Goal: Information Seeking & Learning: Check status

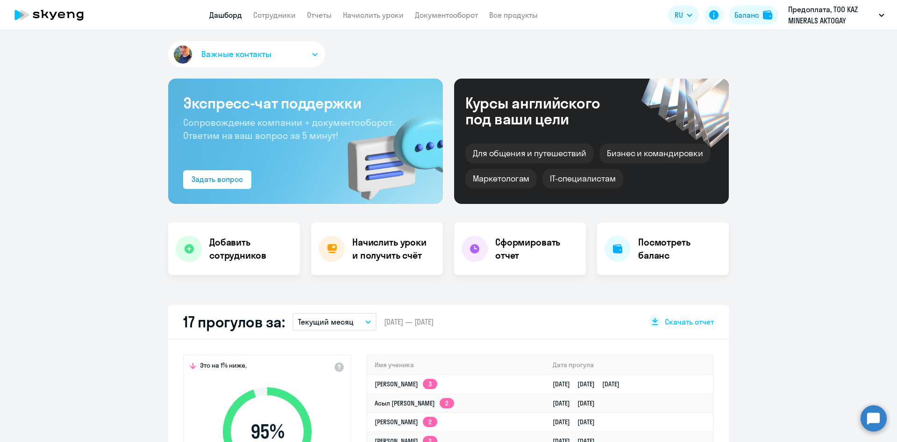
select select "30"
click at [274, 21] on app-header "Дашборд Сотрудники Отчеты Начислить уроки Документооборот Все продукты Дашборд …" at bounding box center [448, 15] width 897 height 30
click at [275, 17] on link "Сотрудники" at bounding box center [274, 14] width 43 height 9
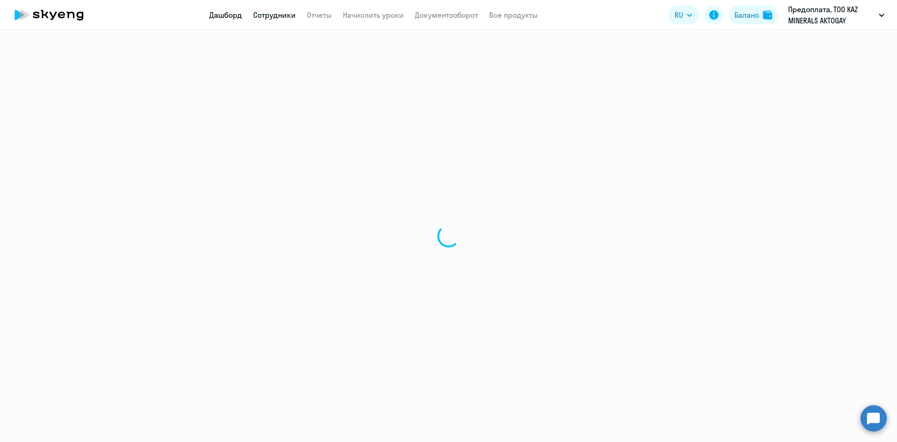
select select "30"
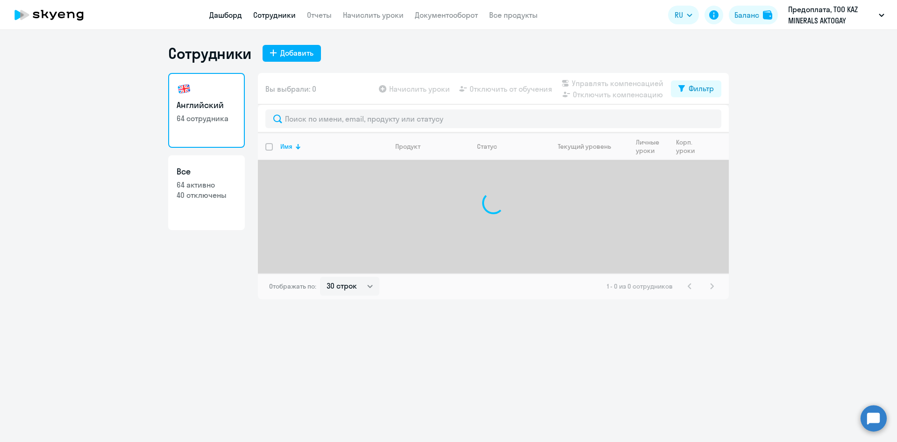
click at [233, 13] on link "Дашборд" at bounding box center [225, 14] width 33 height 9
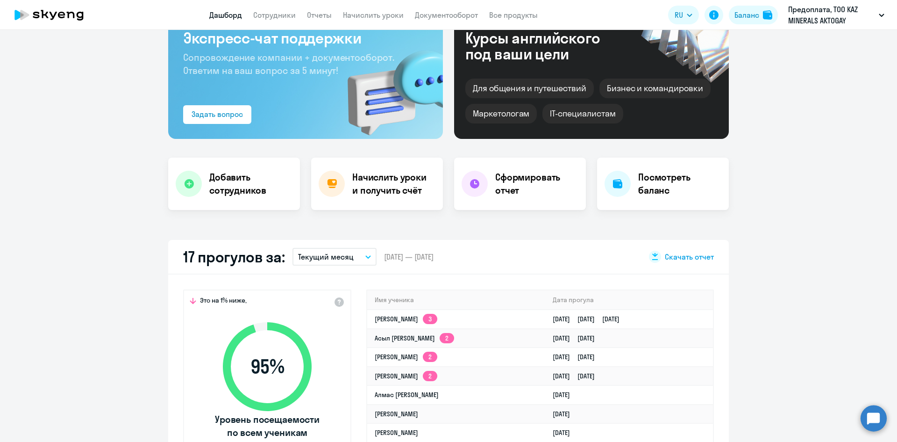
scroll to position [140, 0]
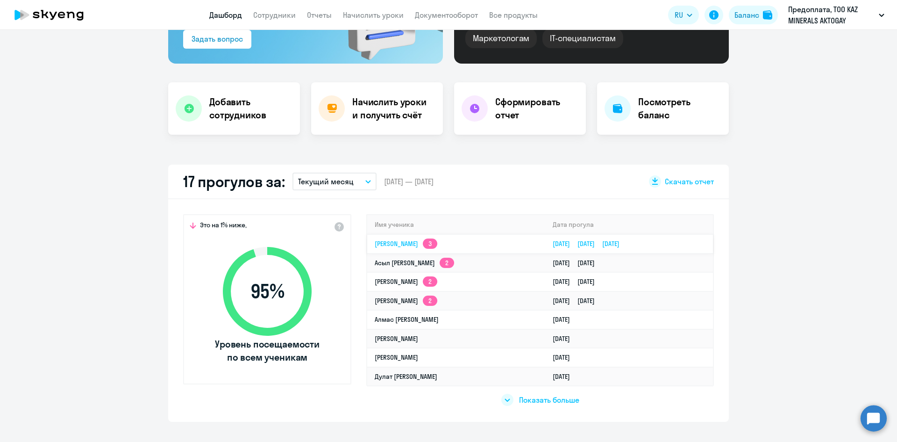
click at [627, 243] on link "[DATE] [DATE] [DATE]" at bounding box center [590, 243] width 74 height 8
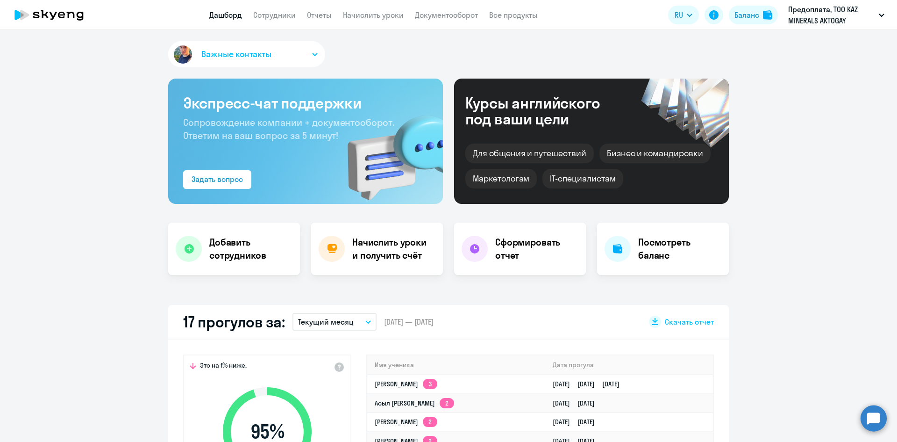
click at [580, 384] on link "[DATE] [DATE] [DATE]" at bounding box center [590, 384] width 74 height 8
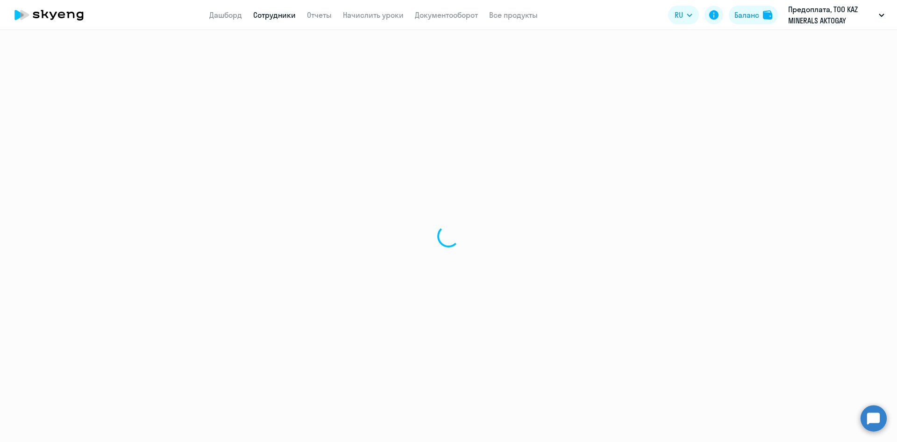
select select "english"
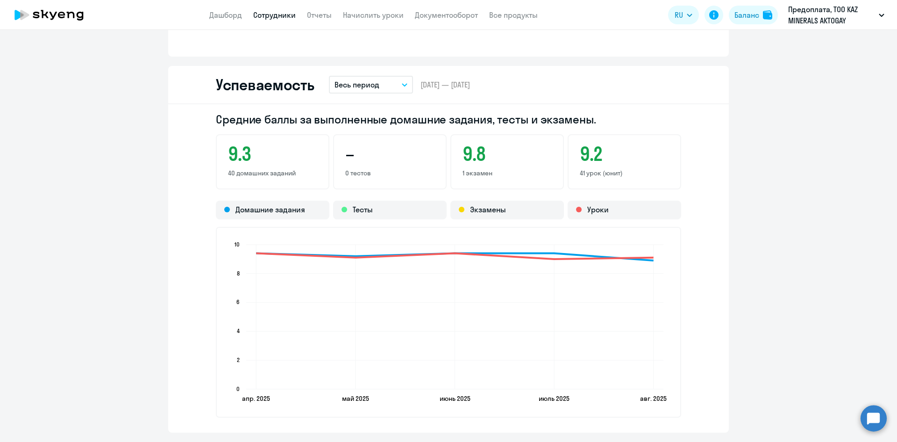
scroll to position [701, 0]
